Goal: Information Seeking & Learning: Learn about a topic

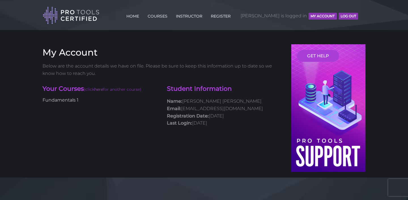
click at [59, 101] on link "Fundamentals 1" at bounding box center [60, 99] width 36 height 5
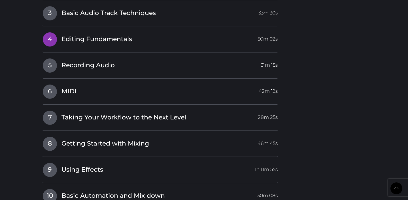
click at [50, 37] on span "4" at bounding box center [50, 39] width 14 height 14
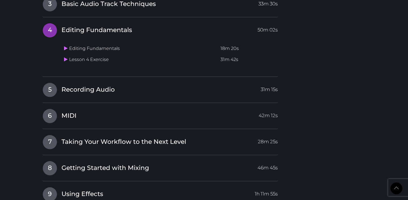
scroll to position [604, 0]
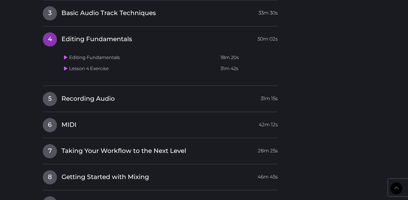
click at [100, 70] on td "Lesson 4 Exercise" at bounding box center [140, 68] width 156 height 11
click at [64, 67] on icon at bounding box center [66, 68] width 4 height 5
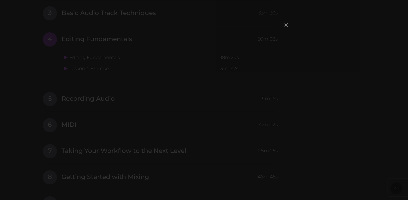
click at [284, 25] on span "×" at bounding box center [286, 25] width 6 height 12
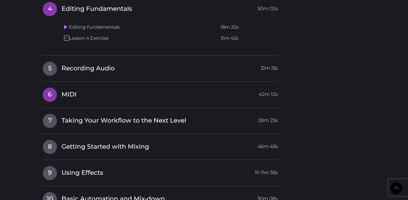
scroll to position [634, 0]
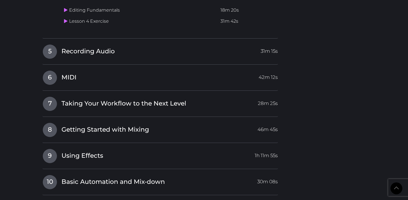
scroll to position [651, 0]
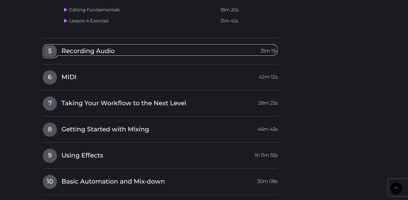
click at [67, 51] on span "Recording Audio" at bounding box center [87, 51] width 53 height 9
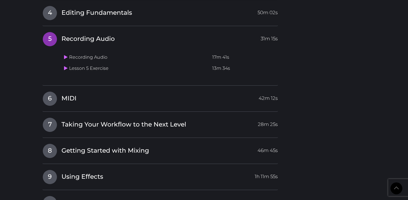
scroll to position [629, 0]
